Goal: Task Accomplishment & Management: Use online tool/utility

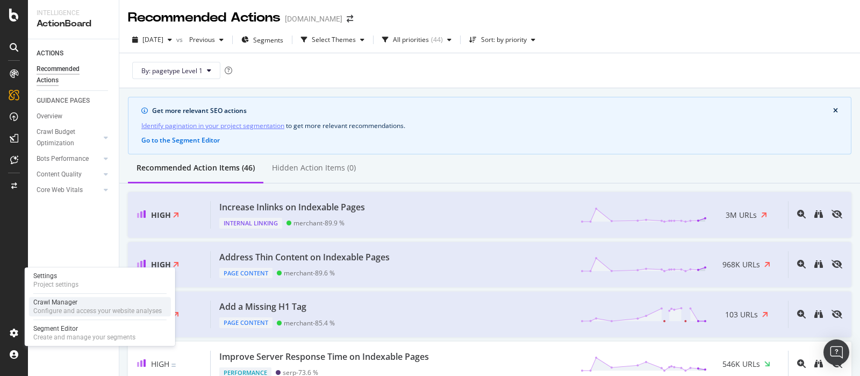
click at [72, 303] on div "Crawl Manager" at bounding box center [97, 302] width 129 height 9
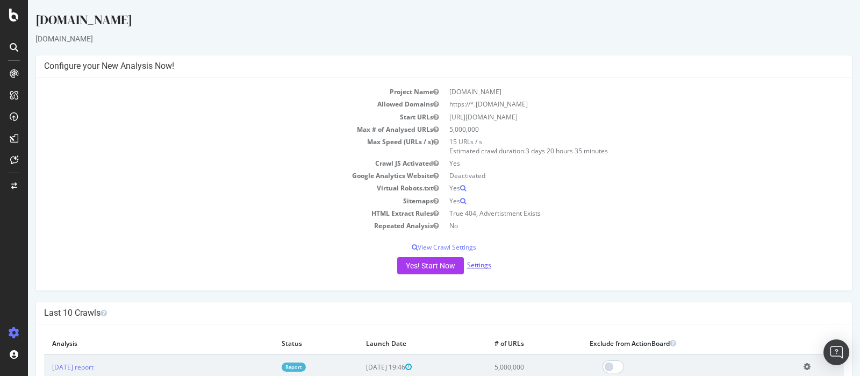
click at [474, 265] on link "Settings" at bounding box center [479, 264] width 24 height 9
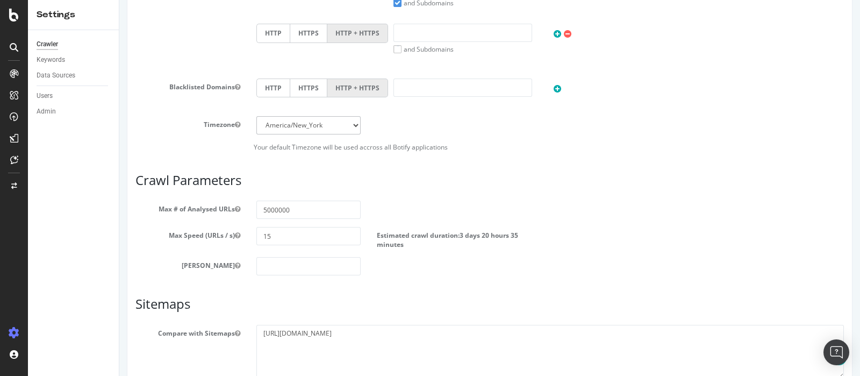
scroll to position [403, 0]
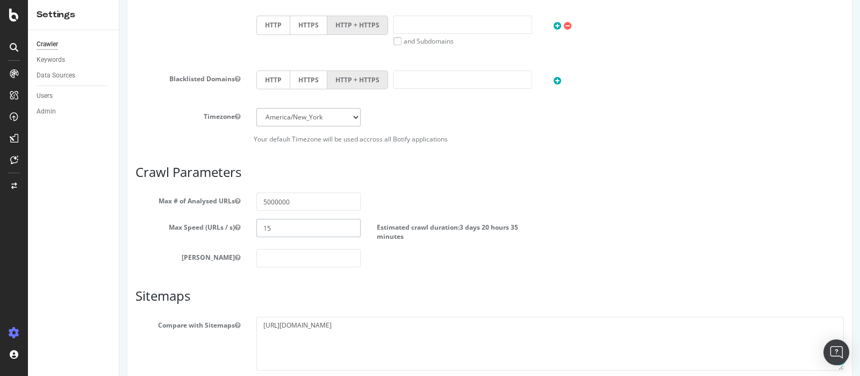
drag, startPoint x: 298, startPoint y: 224, endPoint x: 217, endPoint y: 223, distance: 81.8
click at [246, 225] on div "Max Speed (URLs / s) 15 Estimated crawl duration: 3 days 20 hours 35 minutes" at bounding box center [489, 230] width 725 height 22
type input "20"
click at [540, 202] on div "Max # of Analysed URLs 5000000" at bounding box center [489, 202] width 725 height 18
click at [321, 203] on input "5000000" at bounding box center [309, 202] width 105 height 18
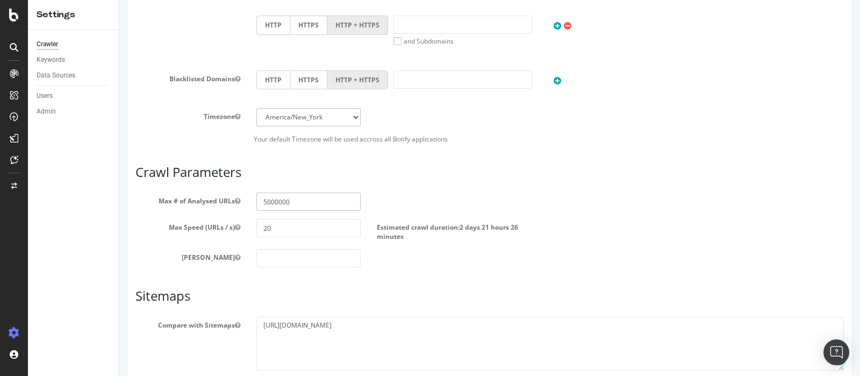
drag, startPoint x: 264, startPoint y: 201, endPoint x: 220, endPoint y: 204, distance: 43.7
click at [222, 204] on div "Max # of Analysed URLs 5000000" at bounding box center [489, 202] width 725 height 18
type input "10000000"
click at [572, 175] on h3 "Crawl Parameters" at bounding box center [490, 172] width 709 height 14
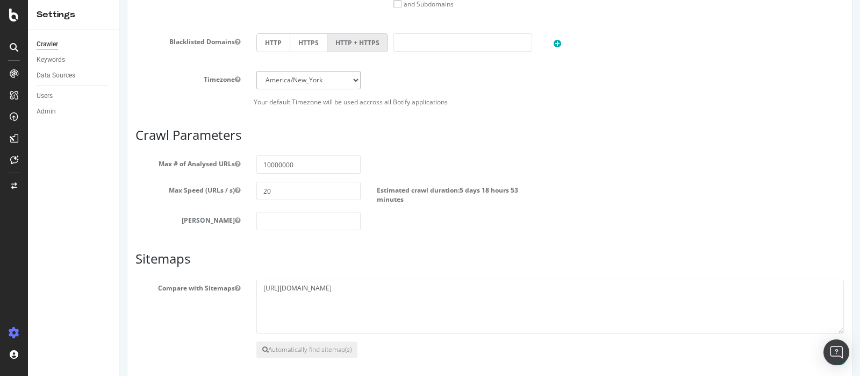
scroll to position [485, 0]
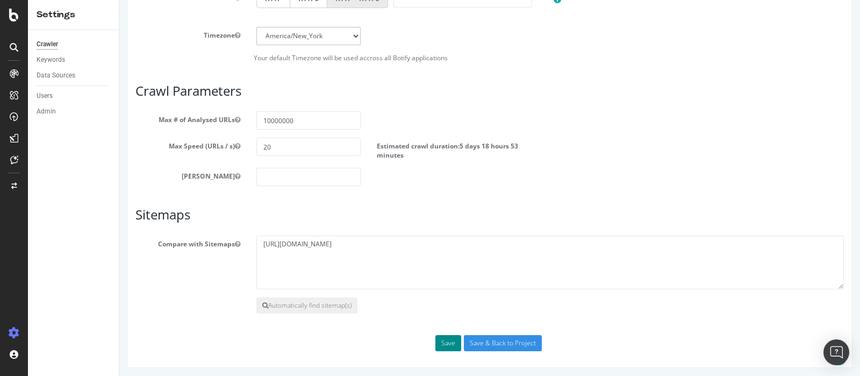
click at [436, 340] on button "Save" at bounding box center [449, 343] width 26 height 16
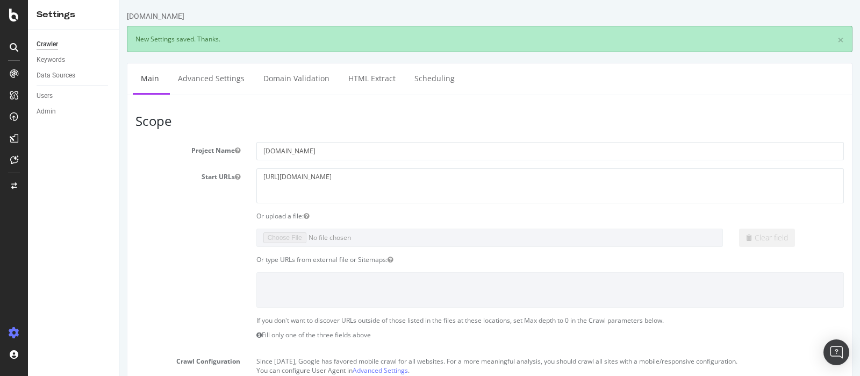
scroll to position [0, 0]
click at [216, 83] on link "Advanced Settings" at bounding box center [211, 78] width 83 height 30
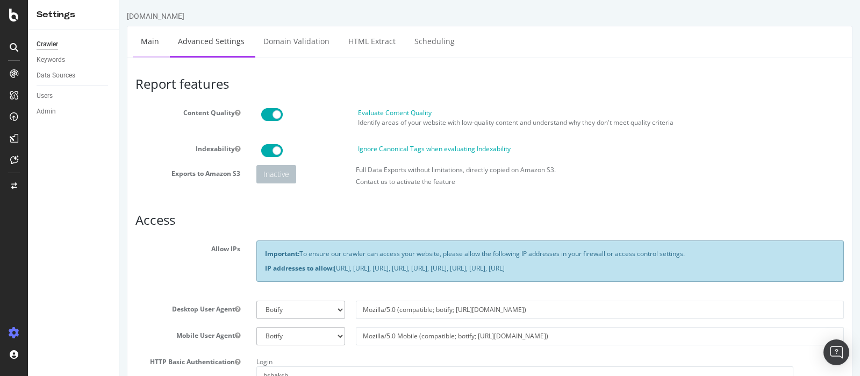
click at [148, 44] on link "Main" at bounding box center [150, 41] width 34 height 30
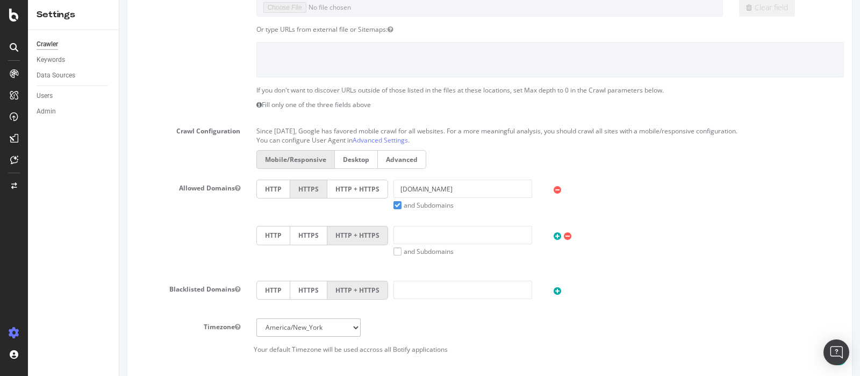
scroll to position [81, 0]
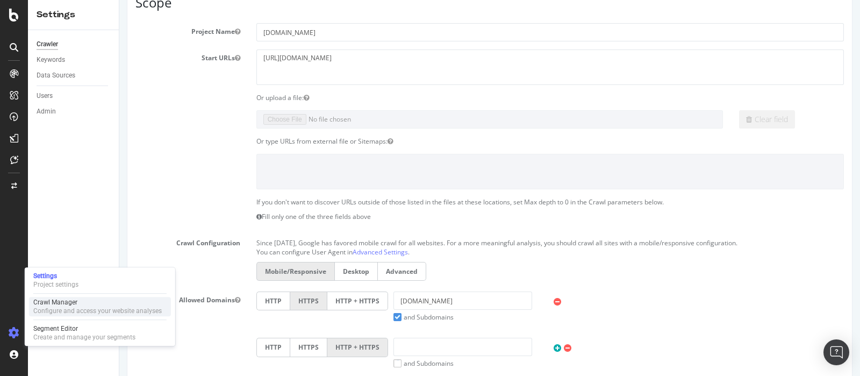
click at [63, 305] on div "Crawl Manager" at bounding box center [97, 302] width 129 height 9
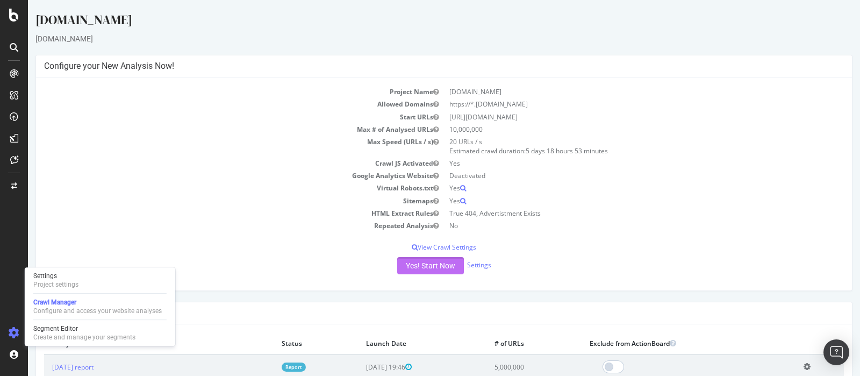
click at [430, 267] on button "Yes! Start Now" at bounding box center [430, 265] width 67 height 17
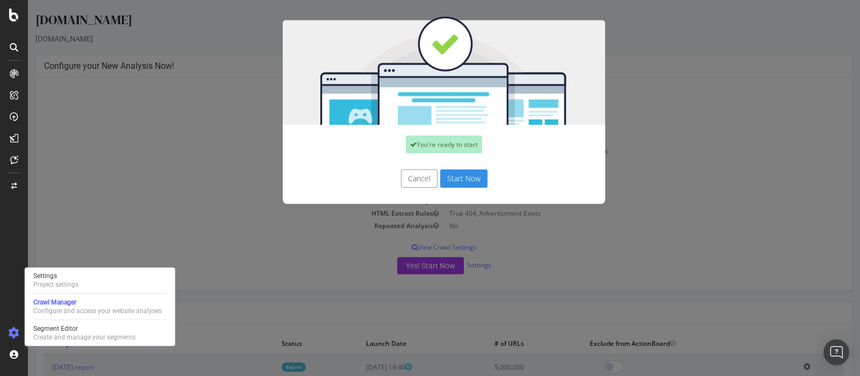
click at [471, 174] on button "Start Now" at bounding box center [463, 178] width 47 height 18
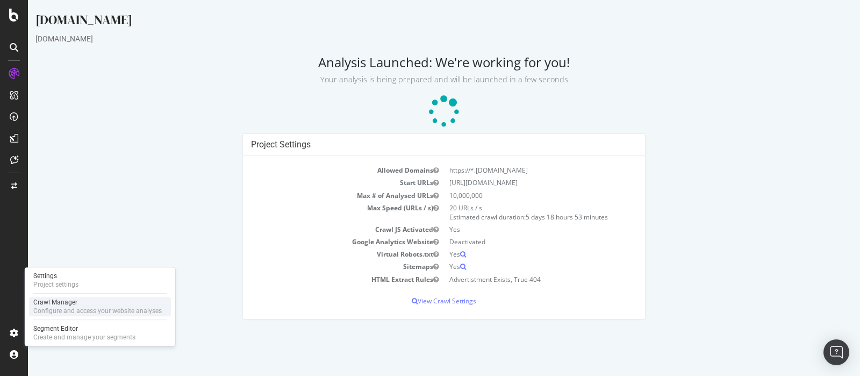
click at [89, 312] on div "Configure and access your website analyses" at bounding box center [97, 311] width 129 height 9
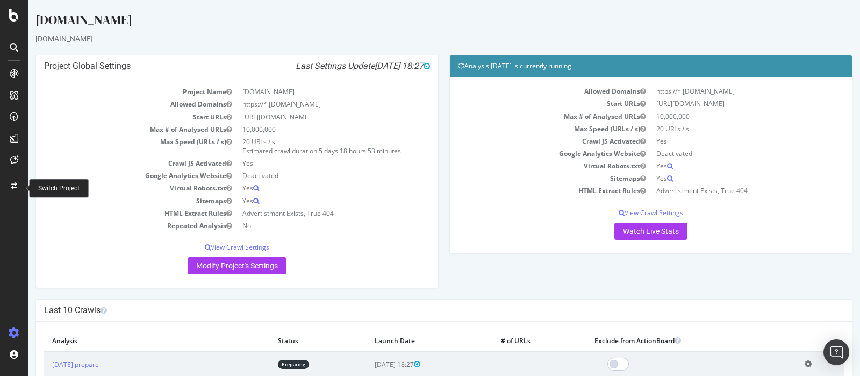
click at [18, 184] on div at bounding box center [14, 185] width 26 height 17
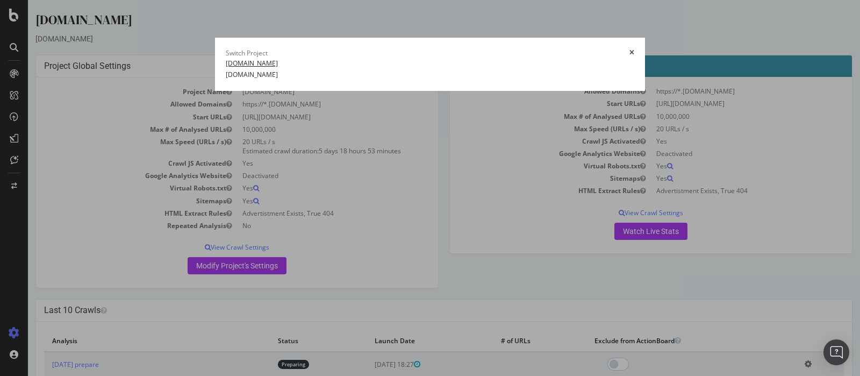
click at [226, 69] on link "[DOMAIN_NAME]" at bounding box center [252, 63] width 52 height 11
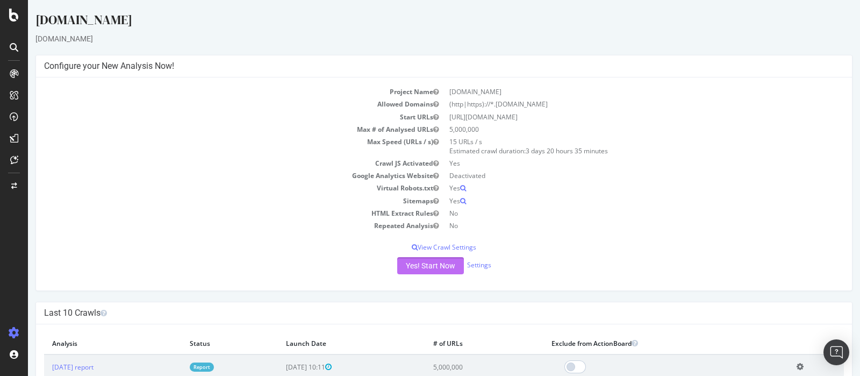
click at [428, 264] on button "Yes! Start Now" at bounding box center [430, 265] width 67 height 17
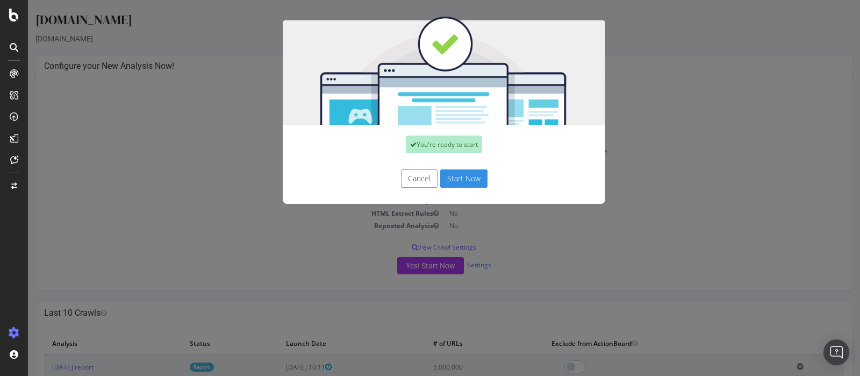
click at [422, 180] on button "Cancel" at bounding box center [419, 178] width 37 height 18
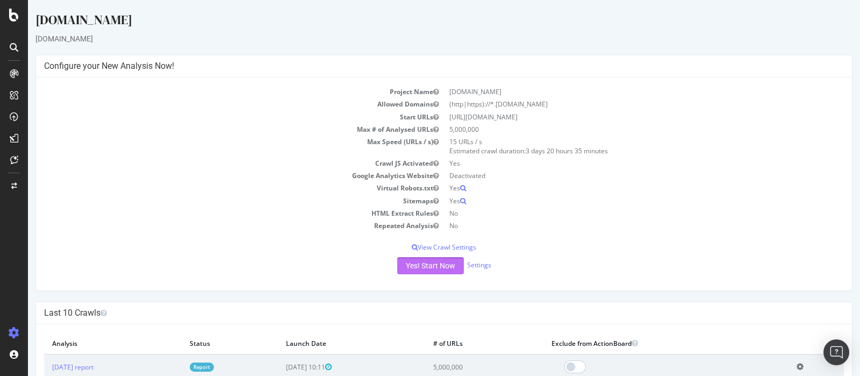
click at [433, 266] on button "Yes! Start Now" at bounding box center [430, 265] width 67 height 17
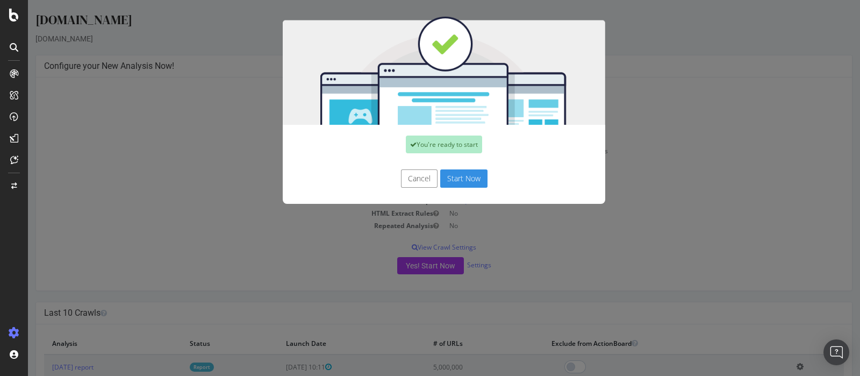
click at [468, 179] on button "Start Now" at bounding box center [463, 178] width 47 height 18
